Goal: Check status

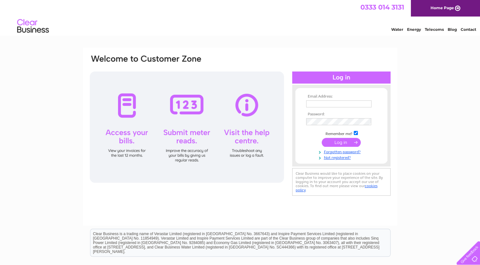
type input "[PERSON_NAME][EMAIL_ADDRESS][DOMAIN_NAME]"
click at [335, 143] on input "submit" at bounding box center [341, 142] width 39 height 9
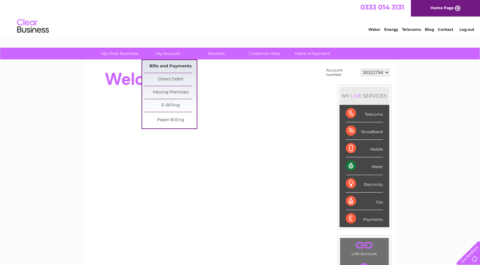
click at [175, 61] on link "Bills and Payments" at bounding box center [170, 66] width 52 height 13
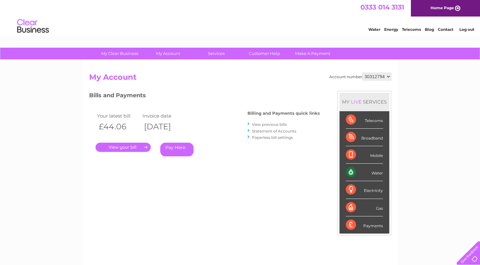
drag, startPoint x: 130, startPoint y: 148, endPoint x: 121, endPoint y: 148, distance: 9.8
click at [121, 148] on link "." at bounding box center [123, 147] width 55 height 9
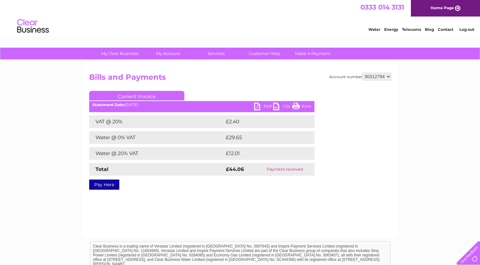
click at [265, 109] on link "PDF" at bounding box center [263, 107] width 19 height 9
